Goal: Book appointment/travel/reservation

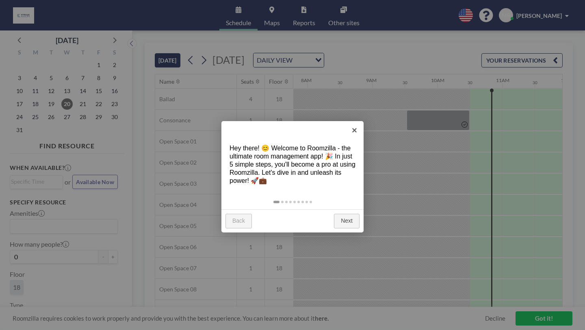
scroll to position [0, 528]
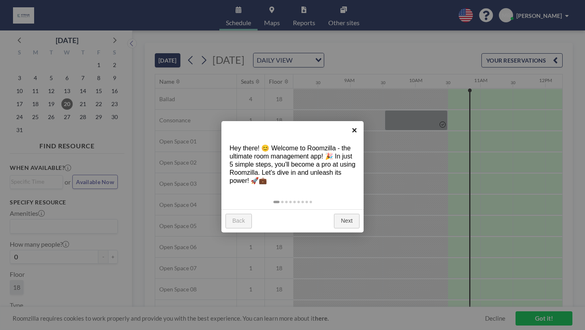
click at [356, 131] on link "×" at bounding box center [354, 130] width 18 height 18
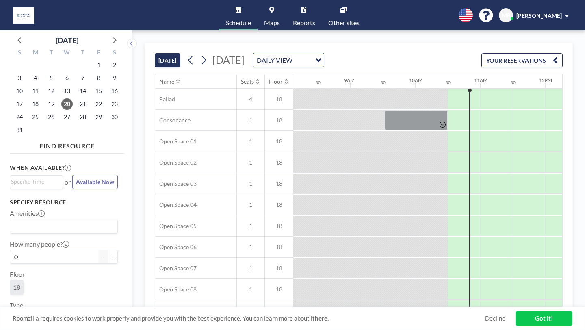
click at [279, 9] on link "Maps" at bounding box center [272, 15] width 29 height 30
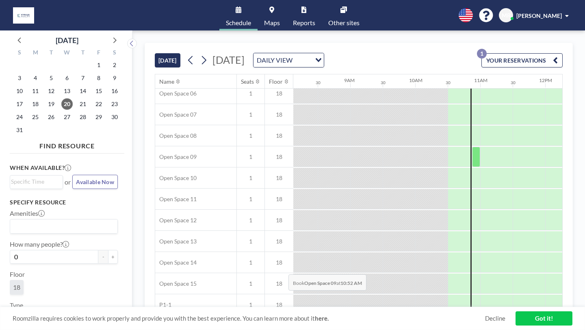
scroll to position [247, 528]
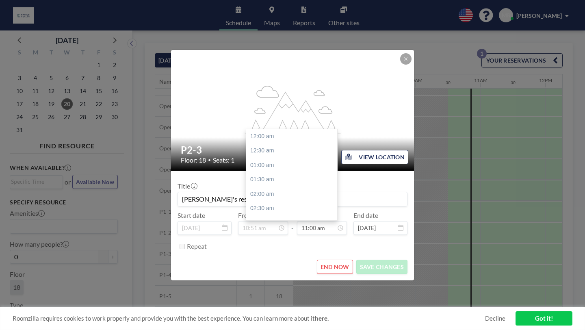
scroll to position [285, 0]
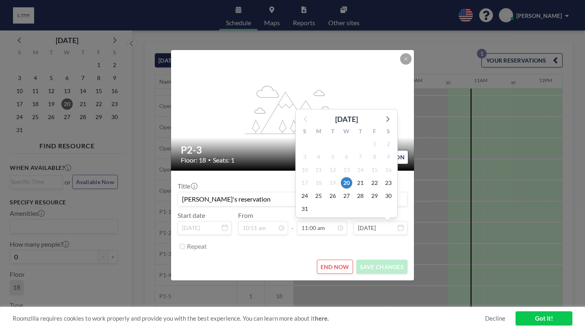
click at [356, 221] on input "Aug 20, 2025" at bounding box center [381, 228] width 54 height 14
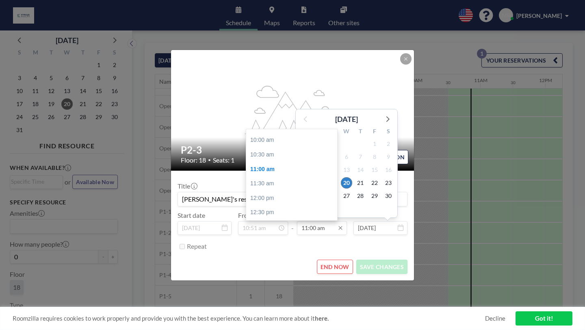
click at [320, 221] on input "11:00 am" at bounding box center [322, 228] width 50 height 14
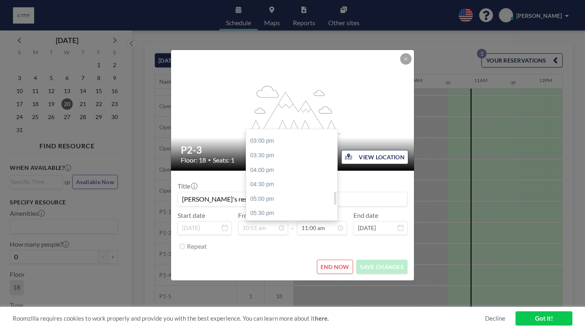
scroll to position [429, 0]
click at [274, 192] on div "05:00 pm" at bounding box center [291, 199] width 91 height 15
type input "05:00 pm"
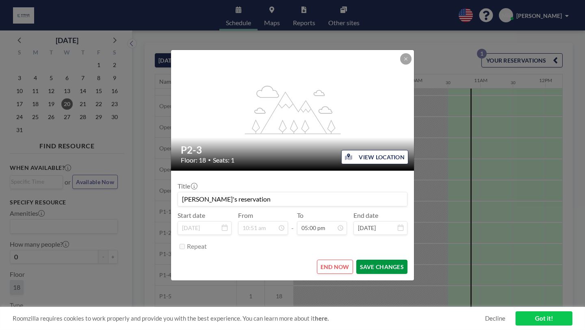
scroll to position [441, 0]
click at [359, 260] on button "SAVE CHANGES" at bounding box center [381, 267] width 51 height 14
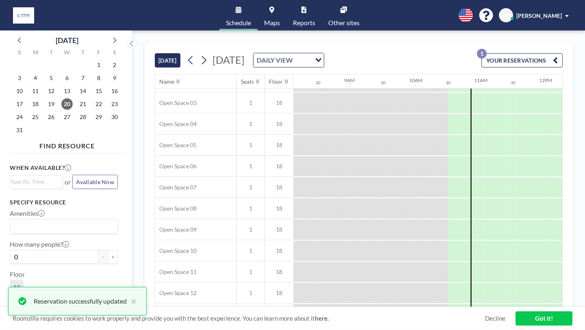
scroll to position [0, 528]
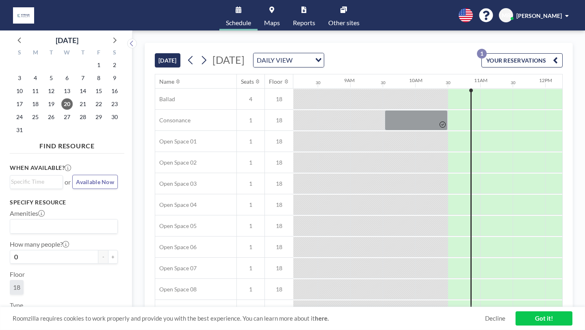
click at [333, 20] on span "Other sites" at bounding box center [343, 23] width 31 height 7
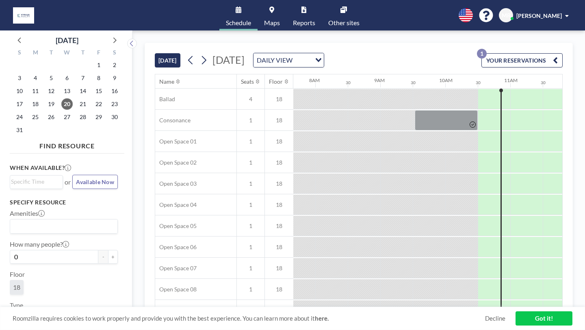
scroll to position [0, 526]
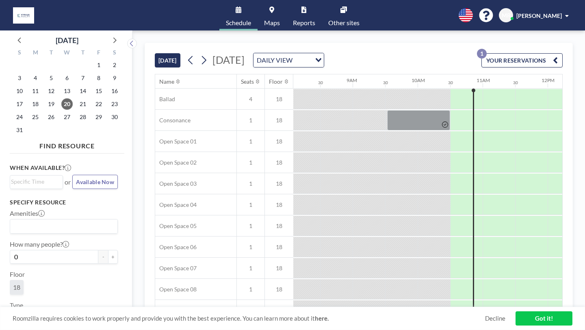
click at [276, 12] on link "Maps" at bounding box center [272, 15] width 29 height 30
